Goal: Use online tool/utility: Use online tool/utility

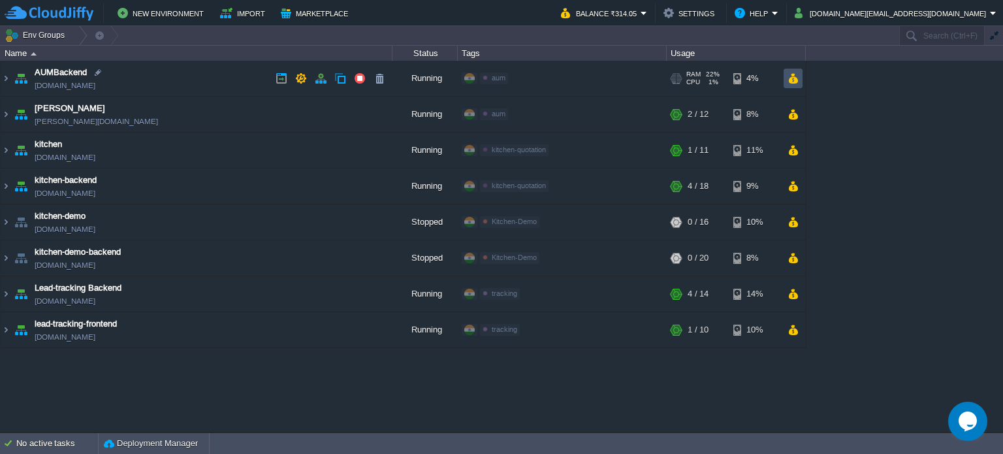
click at [794, 78] on button "button" at bounding box center [792, 78] width 11 height 12
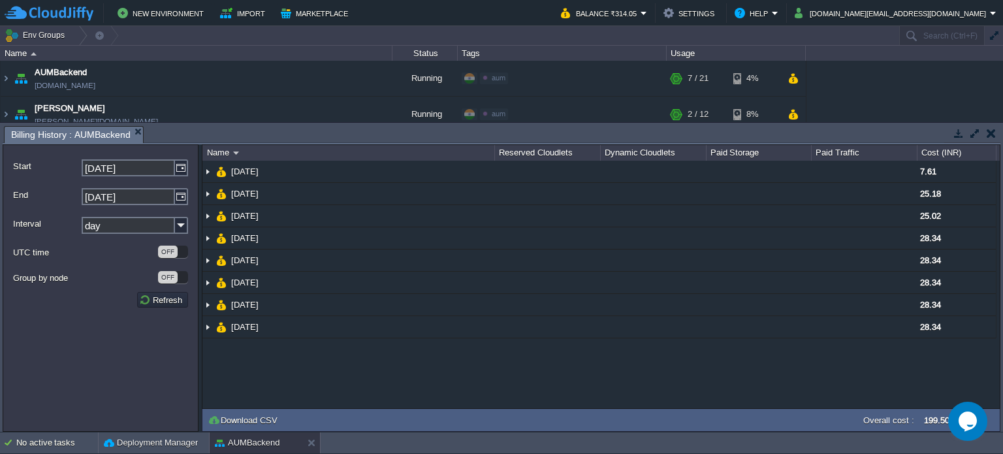
click at [992, 135] on button "button" at bounding box center [991, 133] width 9 height 12
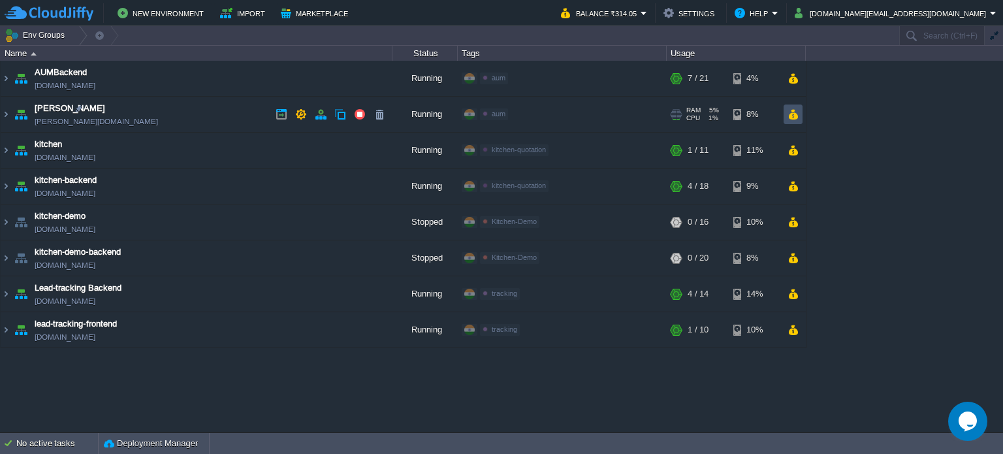
click at [794, 118] on button "button" at bounding box center [792, 114] width 11 height 12
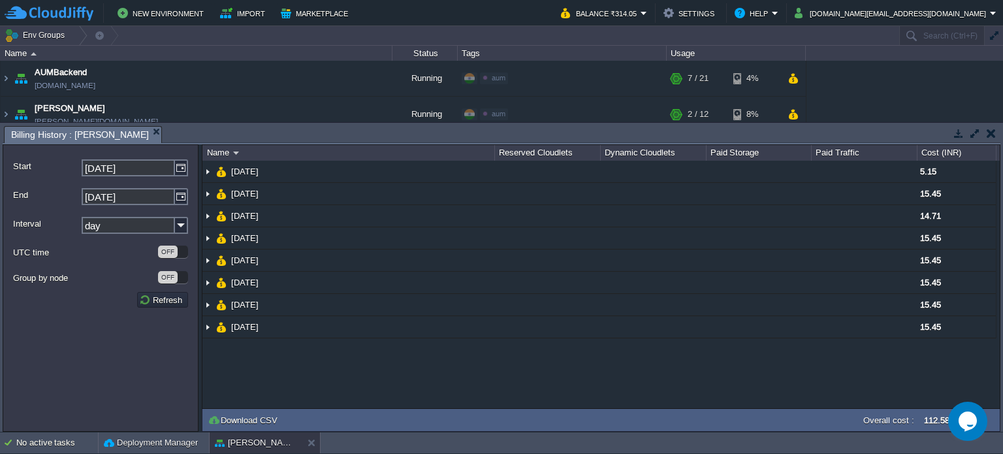
click at [994, 133] on button "button" at bounding box center [991, 133] width 9 height 12
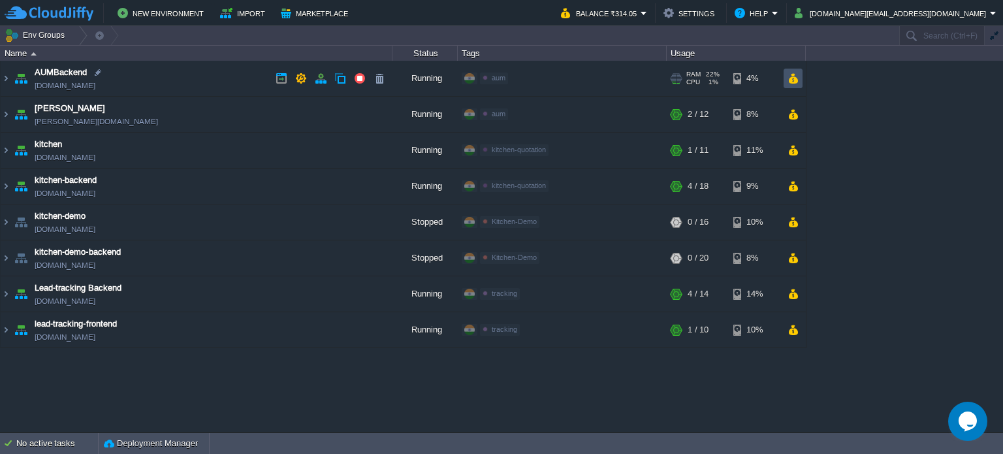
click at [795, 80] on button "button" at bounding box center [792, 78] width 11 height 12
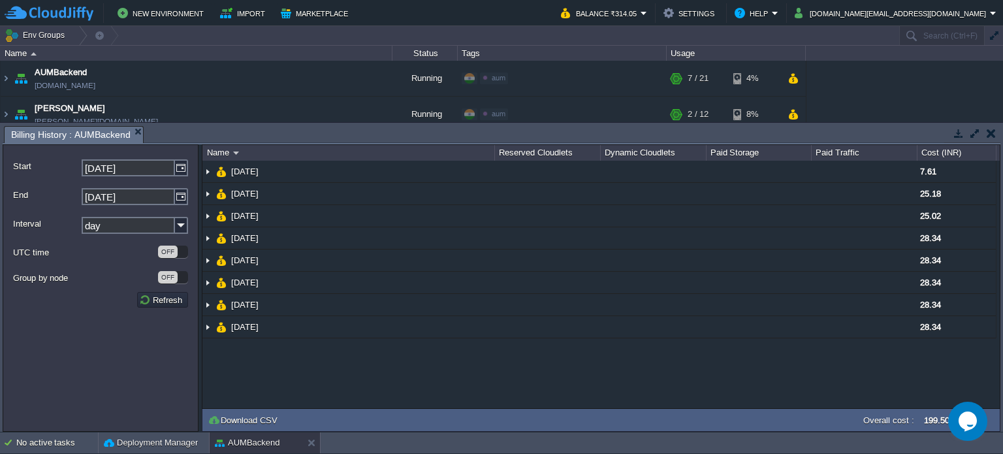
click at [991, 134] on button "button" at bounding box center [991, 133] width 9 height 12
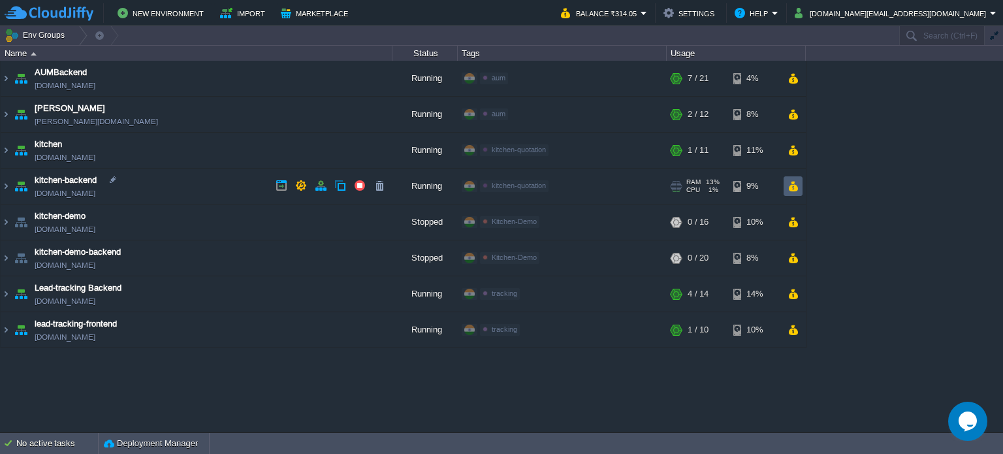
click at [794, 183] on button "button" at bounding box center [792, 186] width 11 height 12
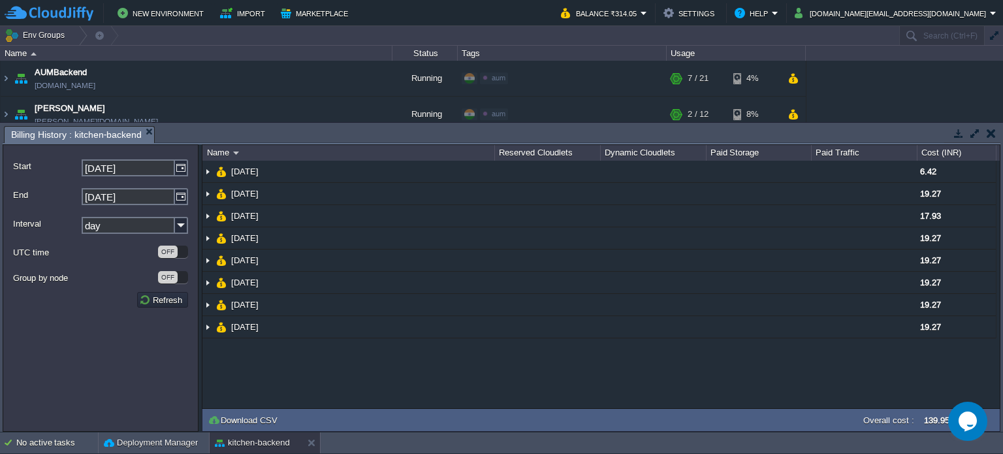
click at [987, 136] on button "button" at bounding box center [991, 133] width 9 height 12
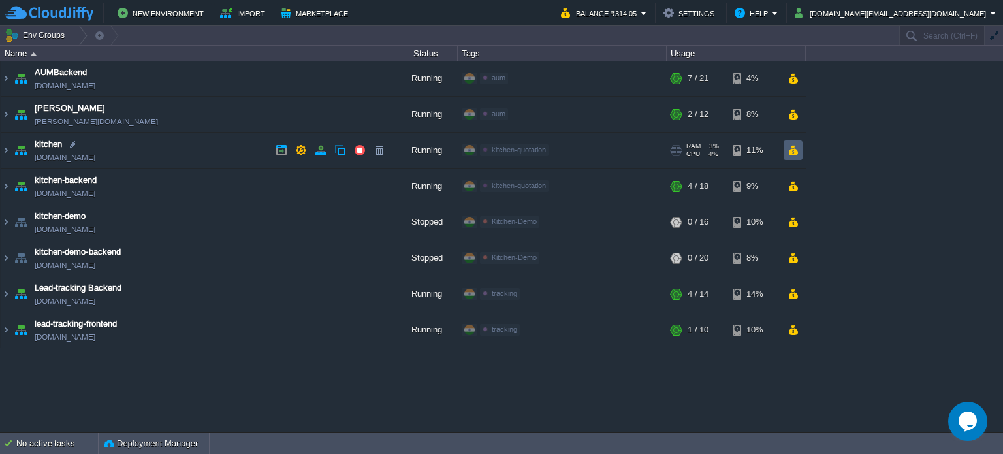
click at [794, 150] on button "button" at bounding box center [792, 150] width 11 height 12
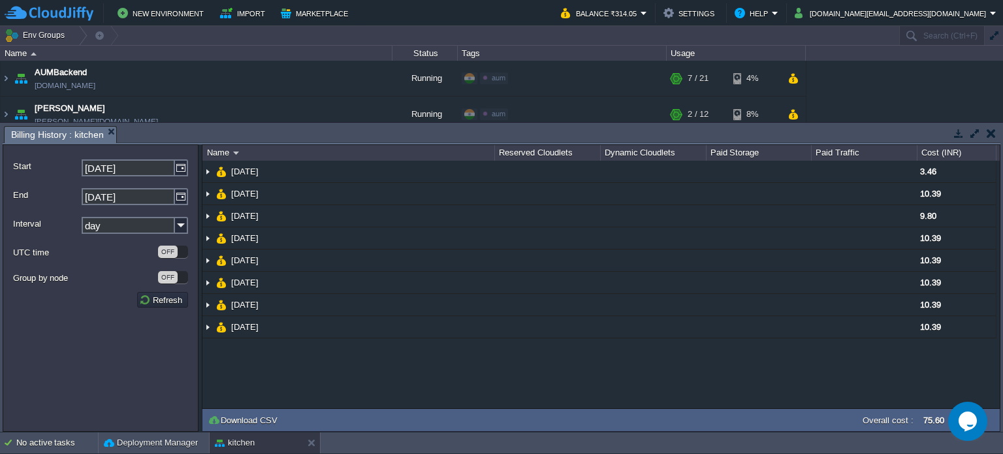
click at [991, 132] on button "button" at bounding box center [991, 133] width 9 height 12
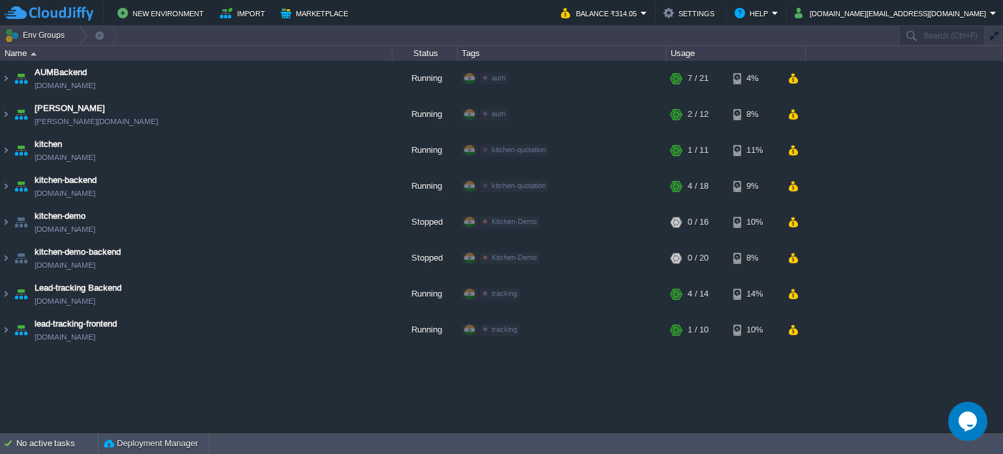
click at [767, 421] on div "AUMBackend [DOMAIN_NAME] Running aum Edit RAM 22% CPU 1% 7 / 21 4% aumtech [DOM…" at bounding box center [501, 247] width 1003 height 372
click at [792, 289] on button "button" at bounding box center [792, 294] width 11 height 12
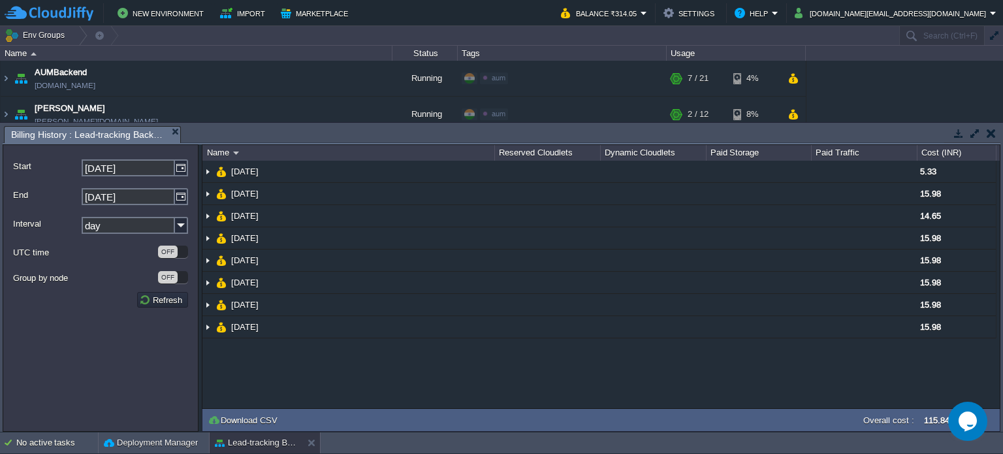
click at [991, 133] on button "button" at bounding box center [991, 133] width 9 height 12
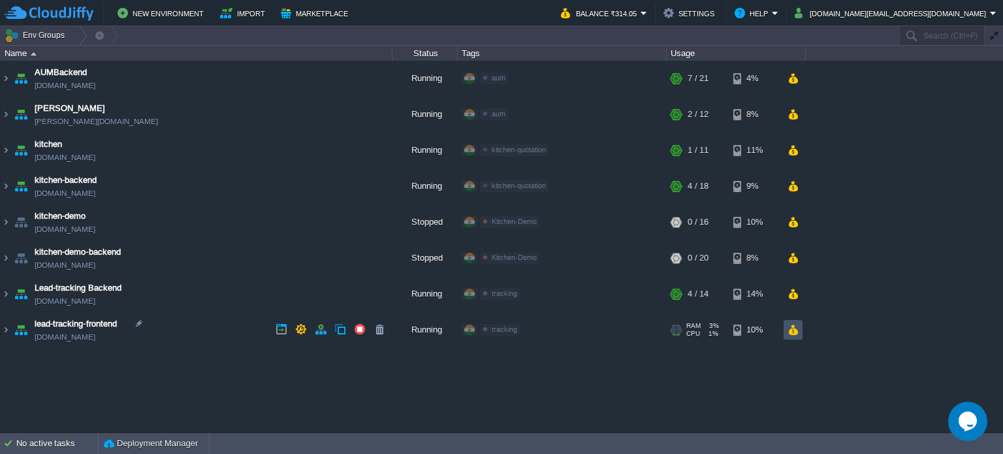
click at [791, 330] on button "button" at bounding box center [792, 330] width 11 height 12
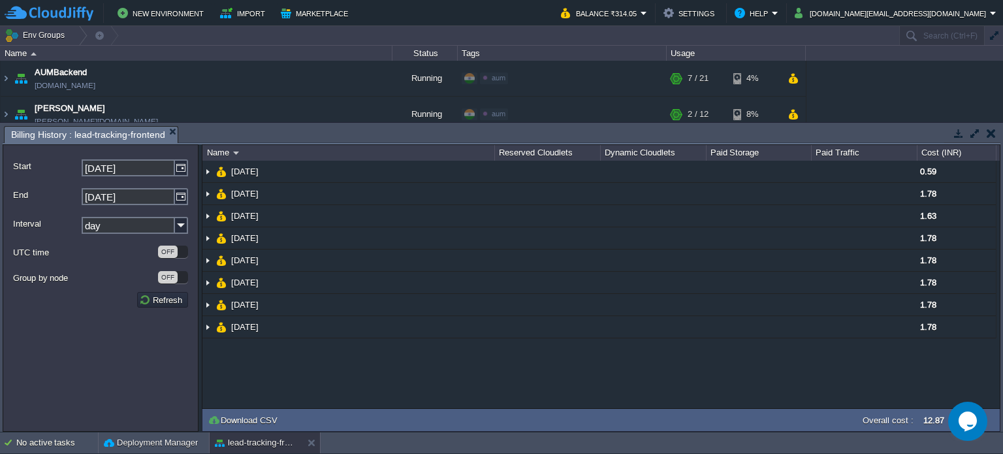
click at [988, 129] on button "button" at bounding box center [991, 133] width 9 height 12
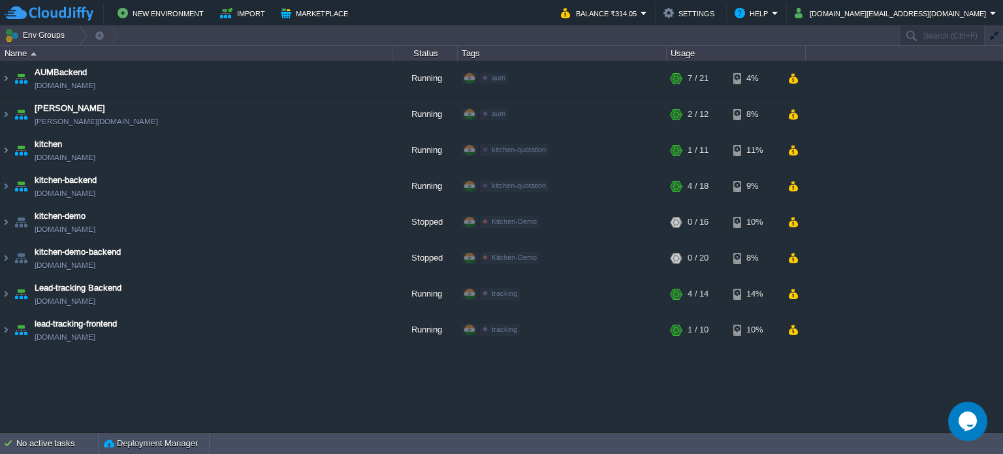
click at [721, 394] on div "AUMBackend [DOMAIN_NAME] Running aum Edit RAM 22% CPU 1% 7 / 21 4% aumtech [DOM…" at bounding box center [501, 247] width 1003 height 372
click at [793, 294] on button "button" at bounding box center [792, 294] width 11 height 12
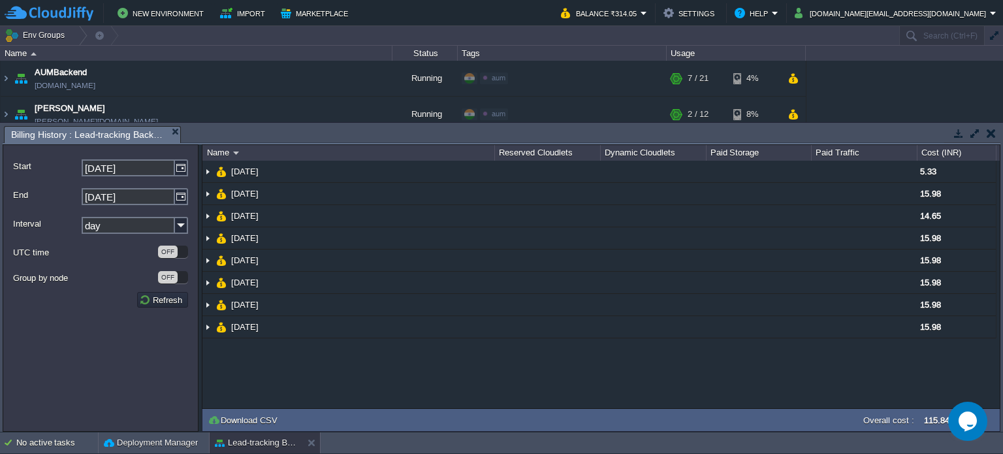
click at [993, 135] on button "button" at bounding box center [991, 133] width 9 height 12
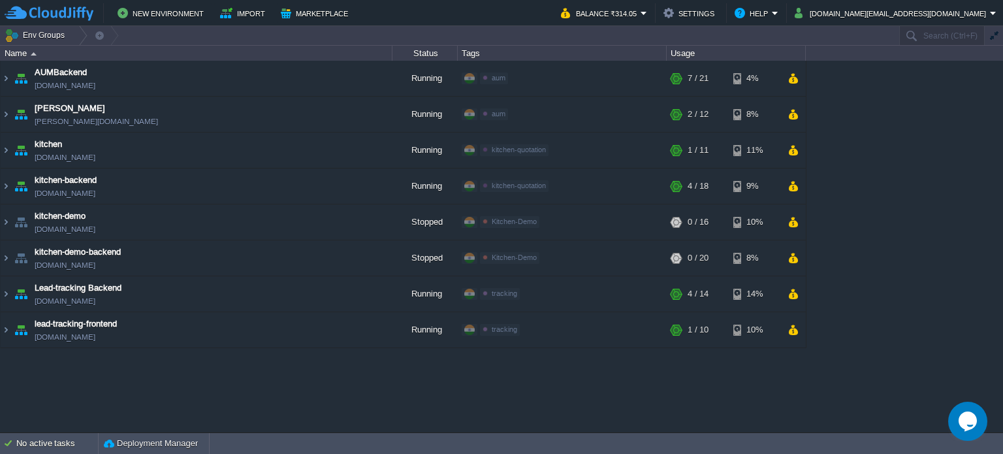
click at [778, 392] on div "AUMBackend [DOMAIN_NAME] Running aum Edit RAM 22% CPU 1% 7 / 21 4% aumtech [DOM…" at bounding box center [501, 247] width 1003 height 372
click at [791, 330] on button "button" at bounding box center [792, 330] width 11 height 12
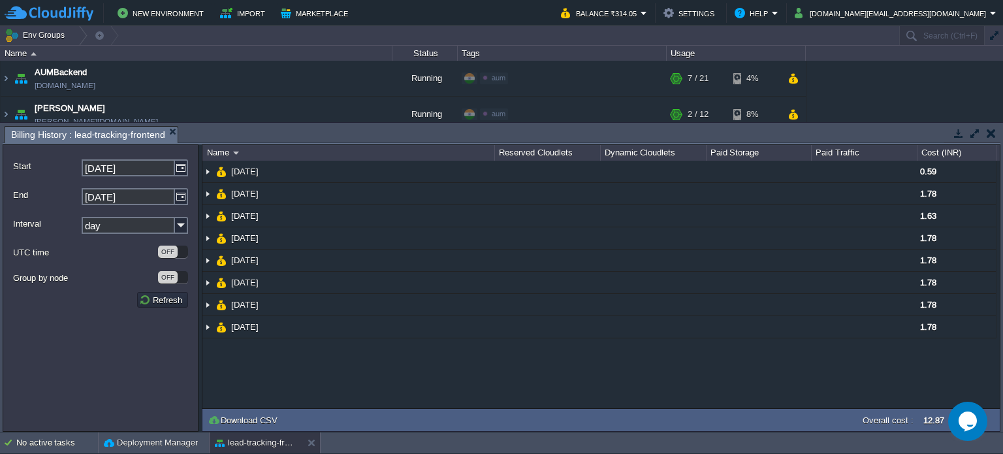
click at [994, 133] on button "button" at bounding box center [991, 133] width 9 height 12
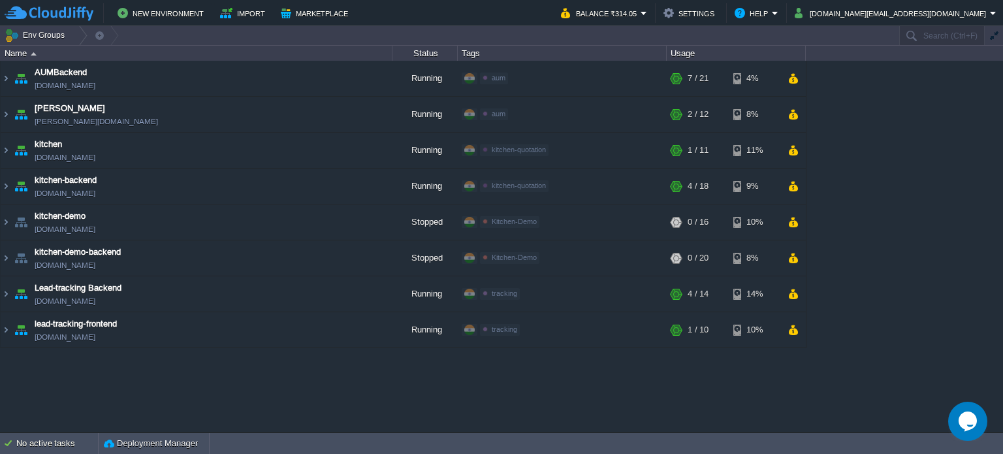
click at [744, 389] on div "AUMBackend [DOMAIN_NAME] Running aum Edit RAM 22% CPU 1% 7 / 21 4% aumtech [DOM…" at bounding box center [501, 247] width 1003 height 372
